Goal: Information Seeking & Learning: Check status

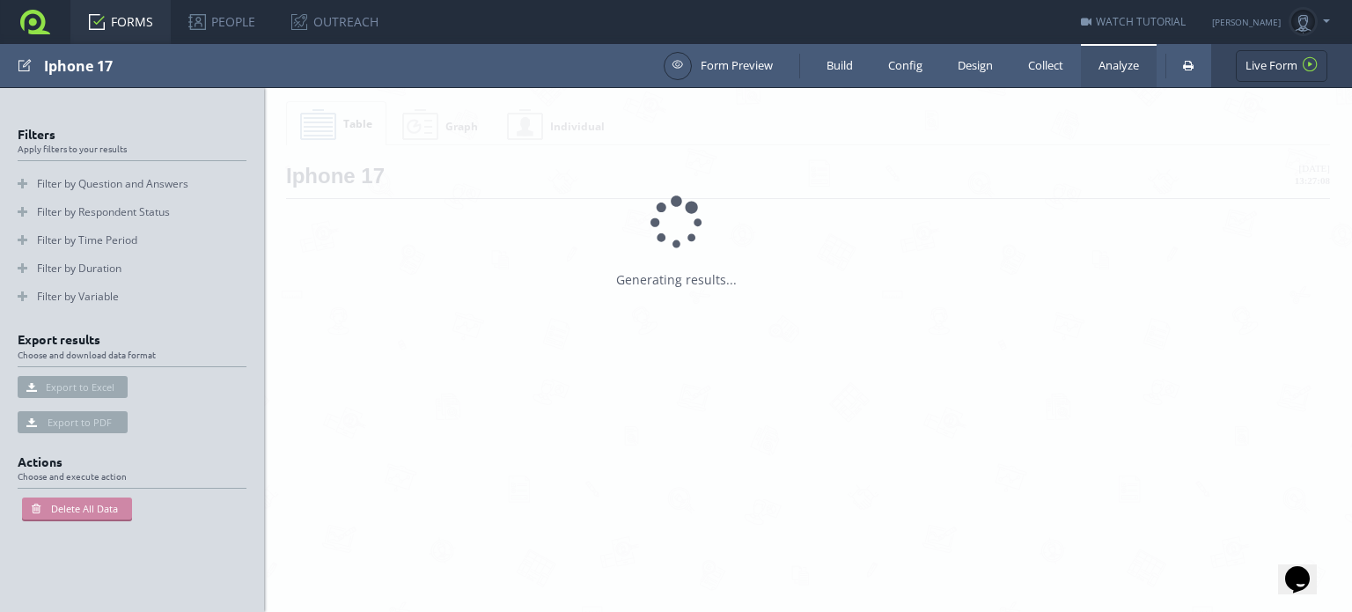
click at [35, 26] on link at bounding box center [35, 22] width 70 height 44
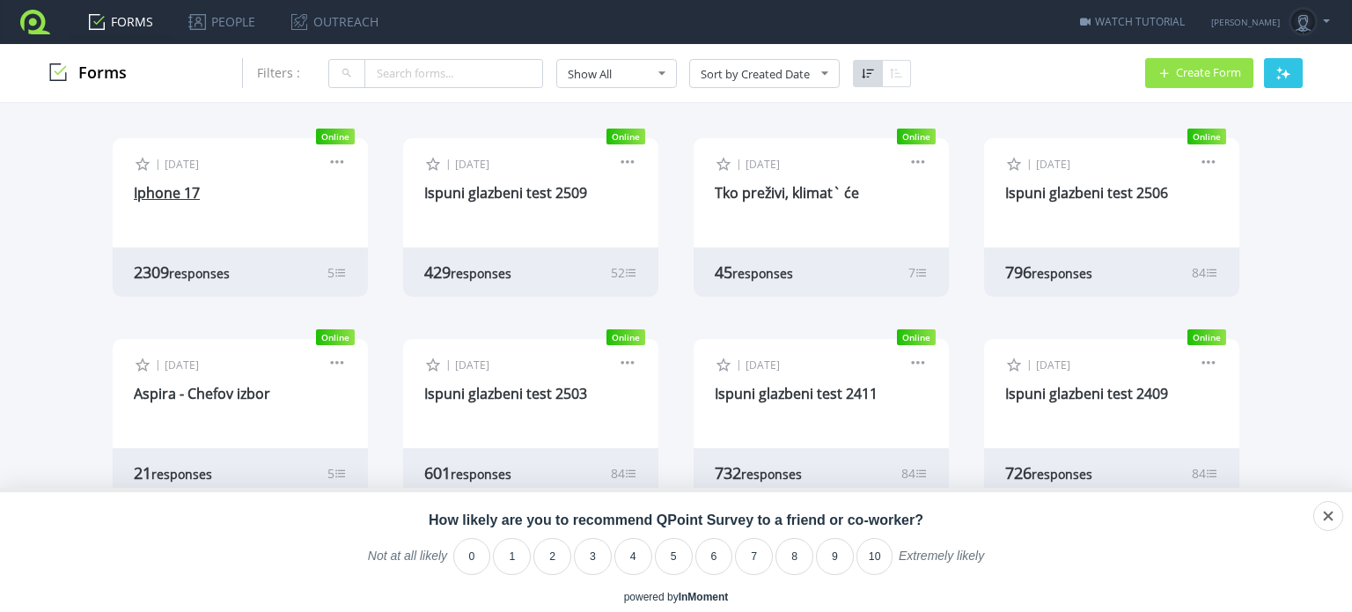
click at [166, 188] on link "Iphone 17" at bounding box center [167, 192] width 66 height 19
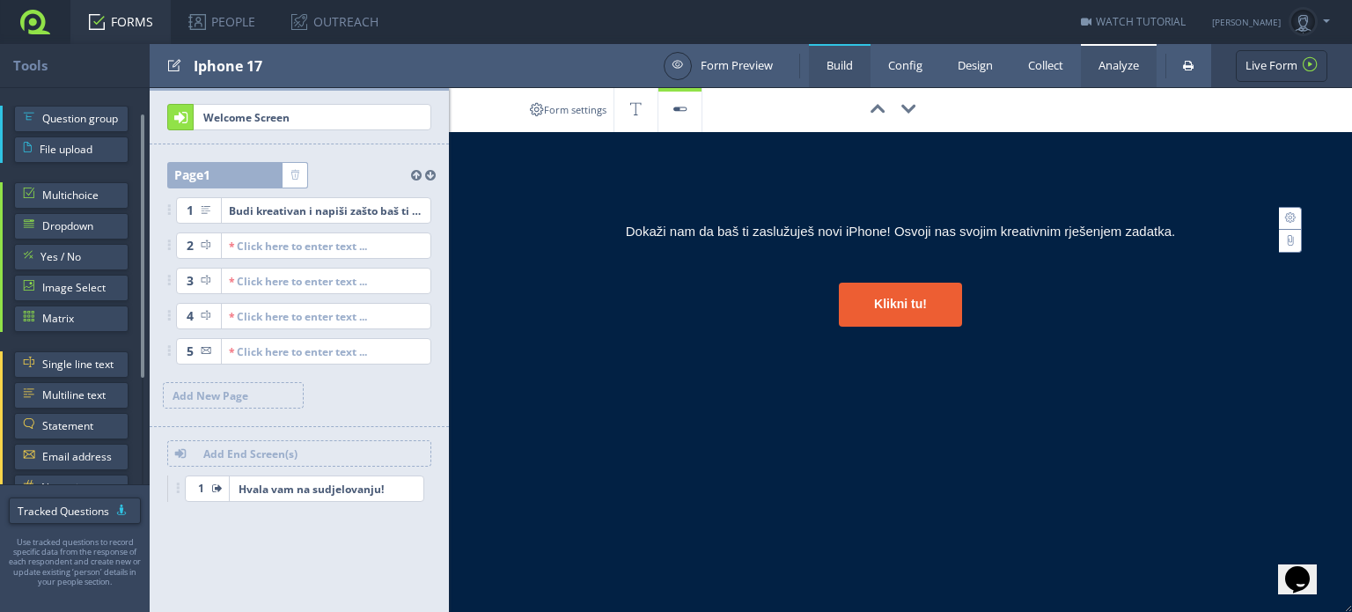
click at [1130, 63] on link "Analyze" at bounding box center [1119, 65] width 76 height 43
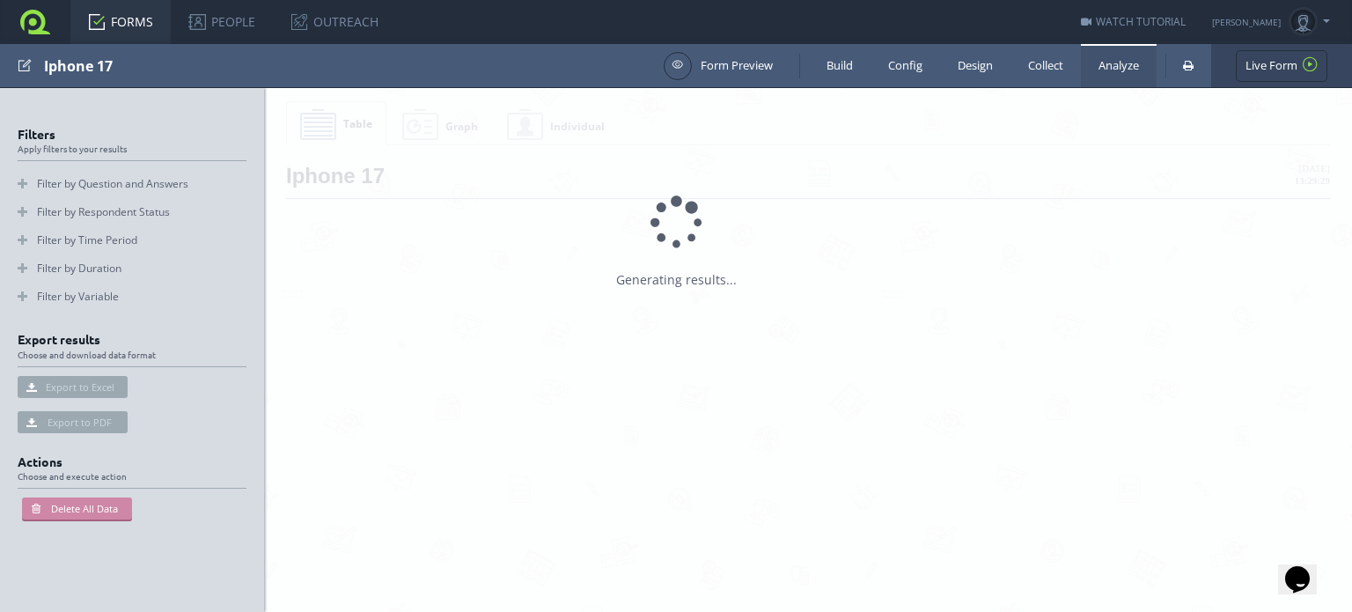
click at [33, 29] on link at bounding box center [35, 22] width 70 height 44
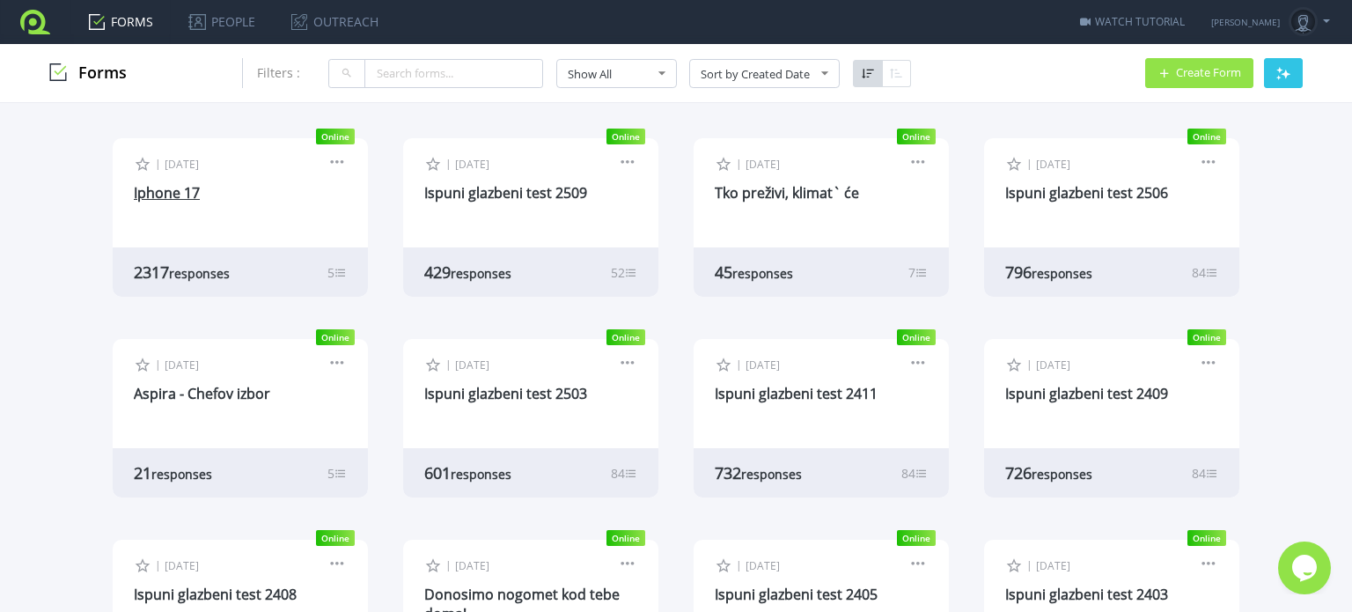
click at [151, 200] on link "Iphone 17" at bounding box center [167, 192] width 66 height 19
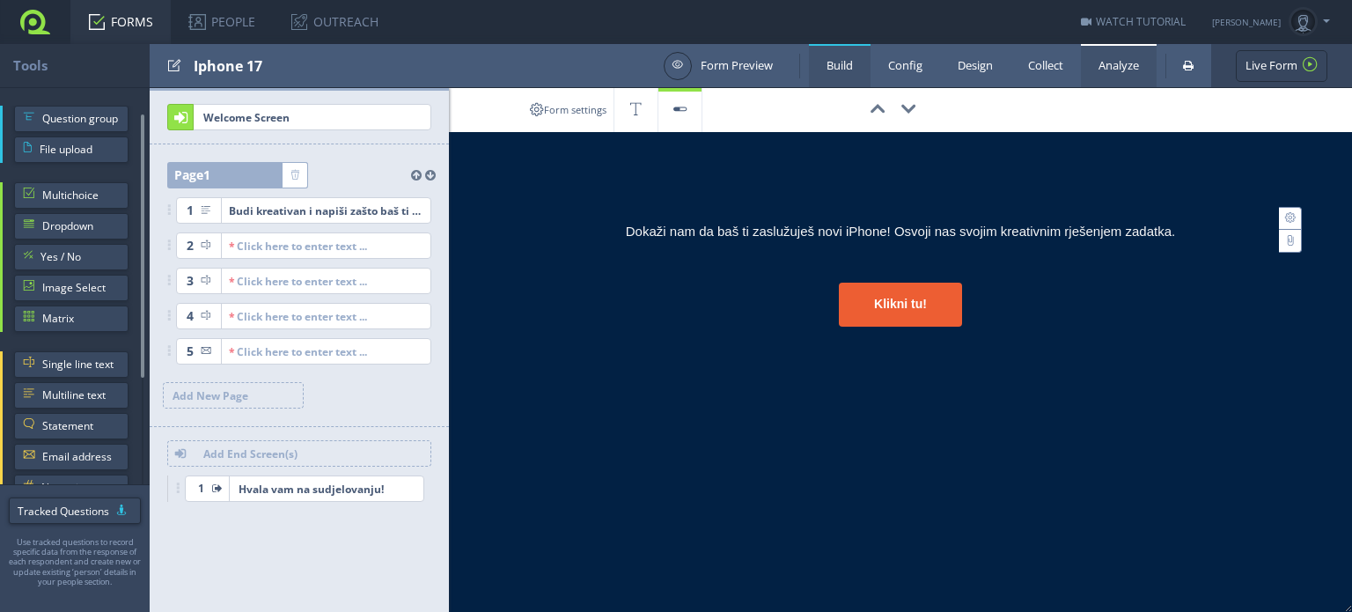
click at [1126, 63] on link "Analyze" at bounding box center [1119, 65] width 76 height 43
